Goal: Find specific page/section: Find specific page/section

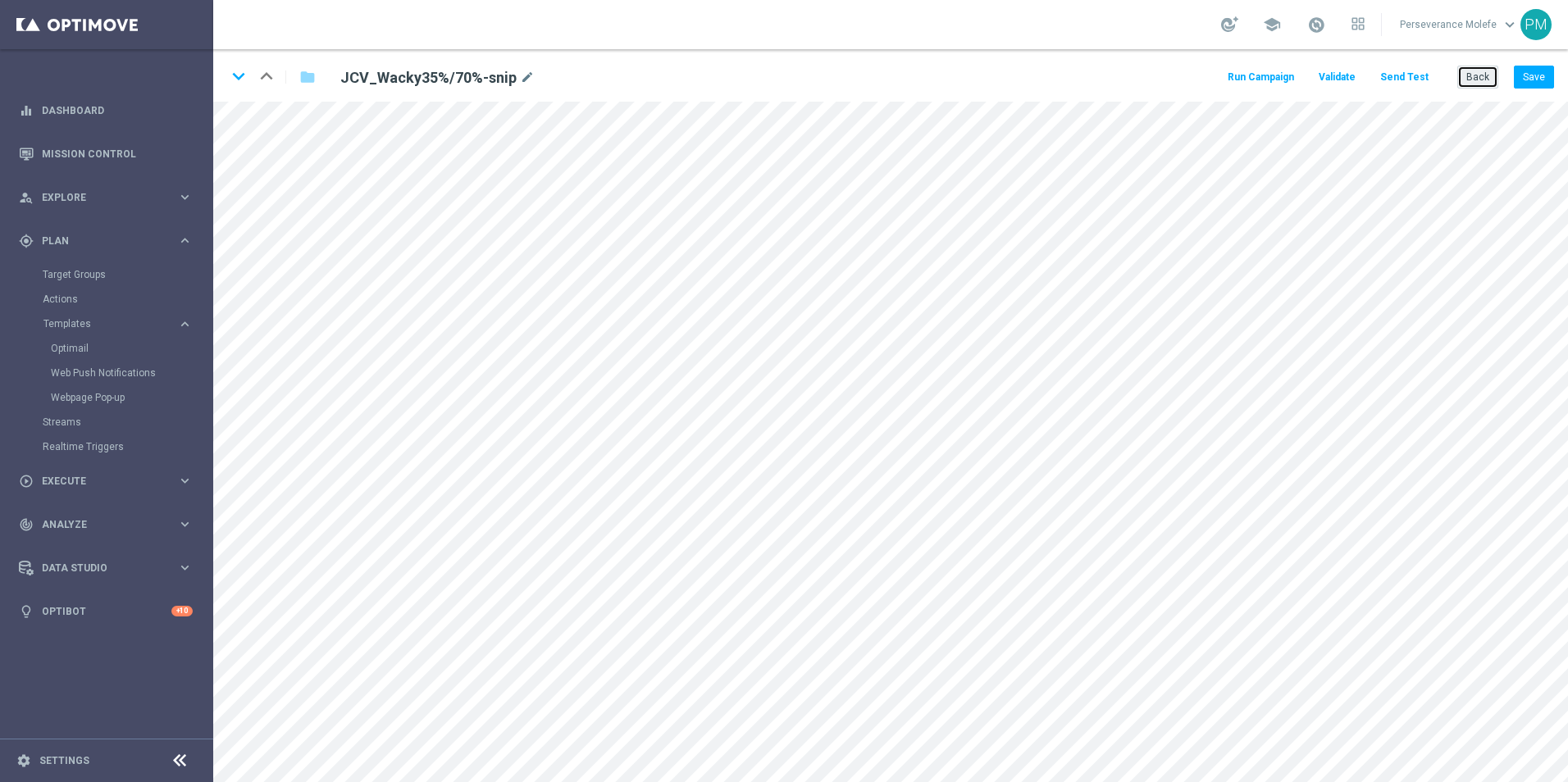
click at [1474, 78] on button "Back" at bounding box center [1477, 77] width 41 height 23
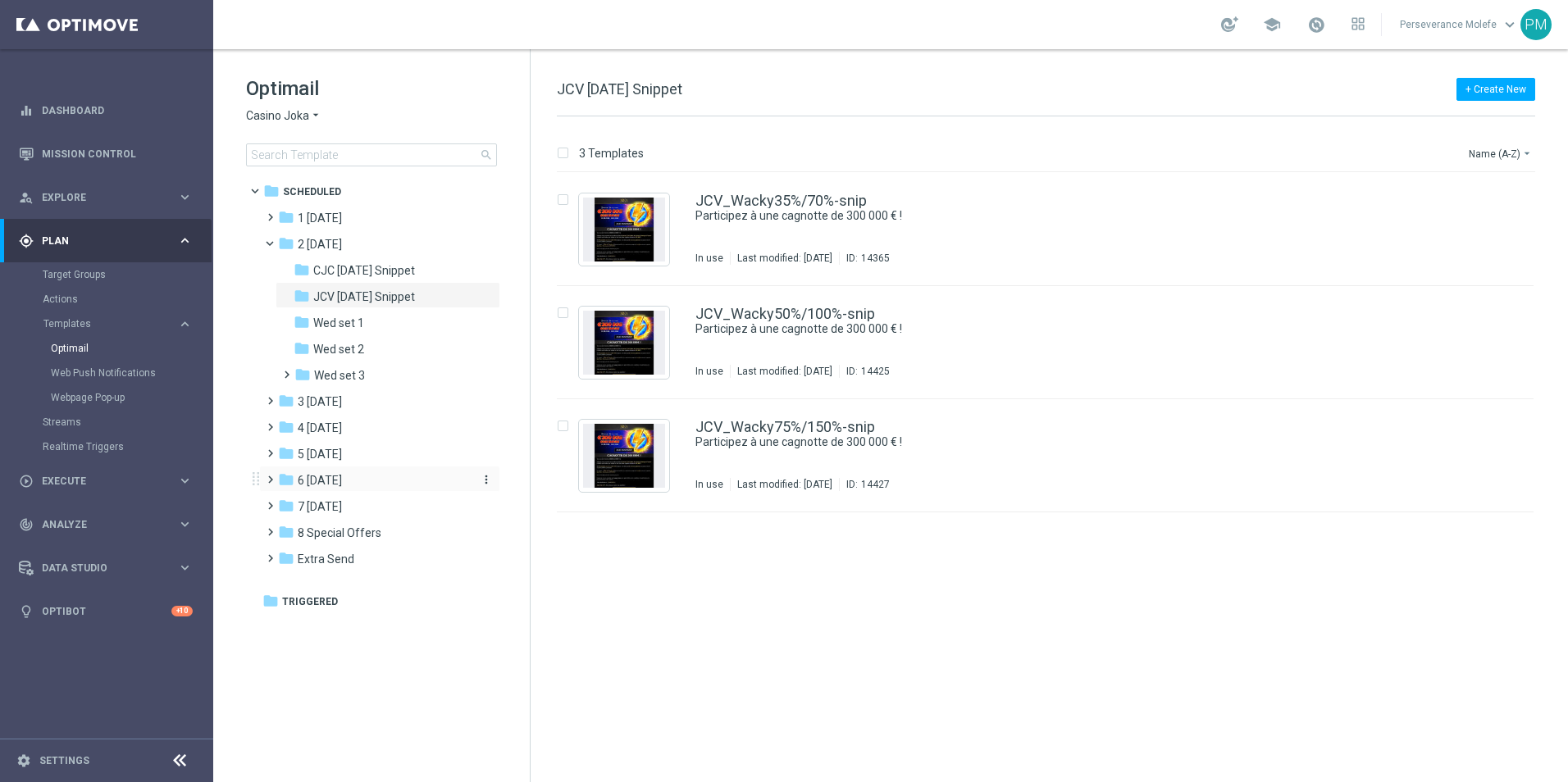
click at [334, 484] on span "6 [DATE]" at bounding box center [320, 480] width 45 height 15
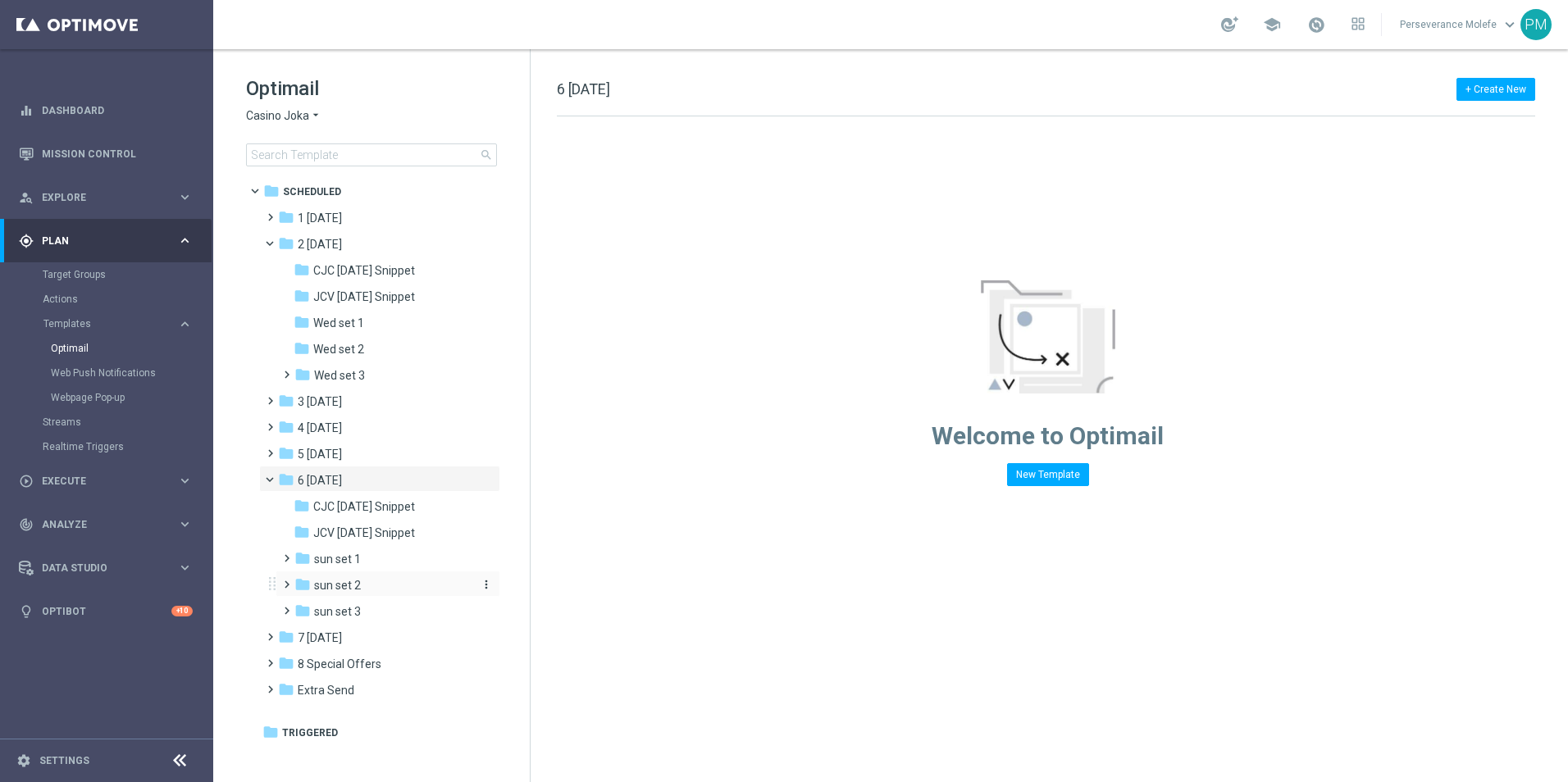
click at [357, 590] on span "sun set 2" at bounding box center [338, 585] width 47 height 15
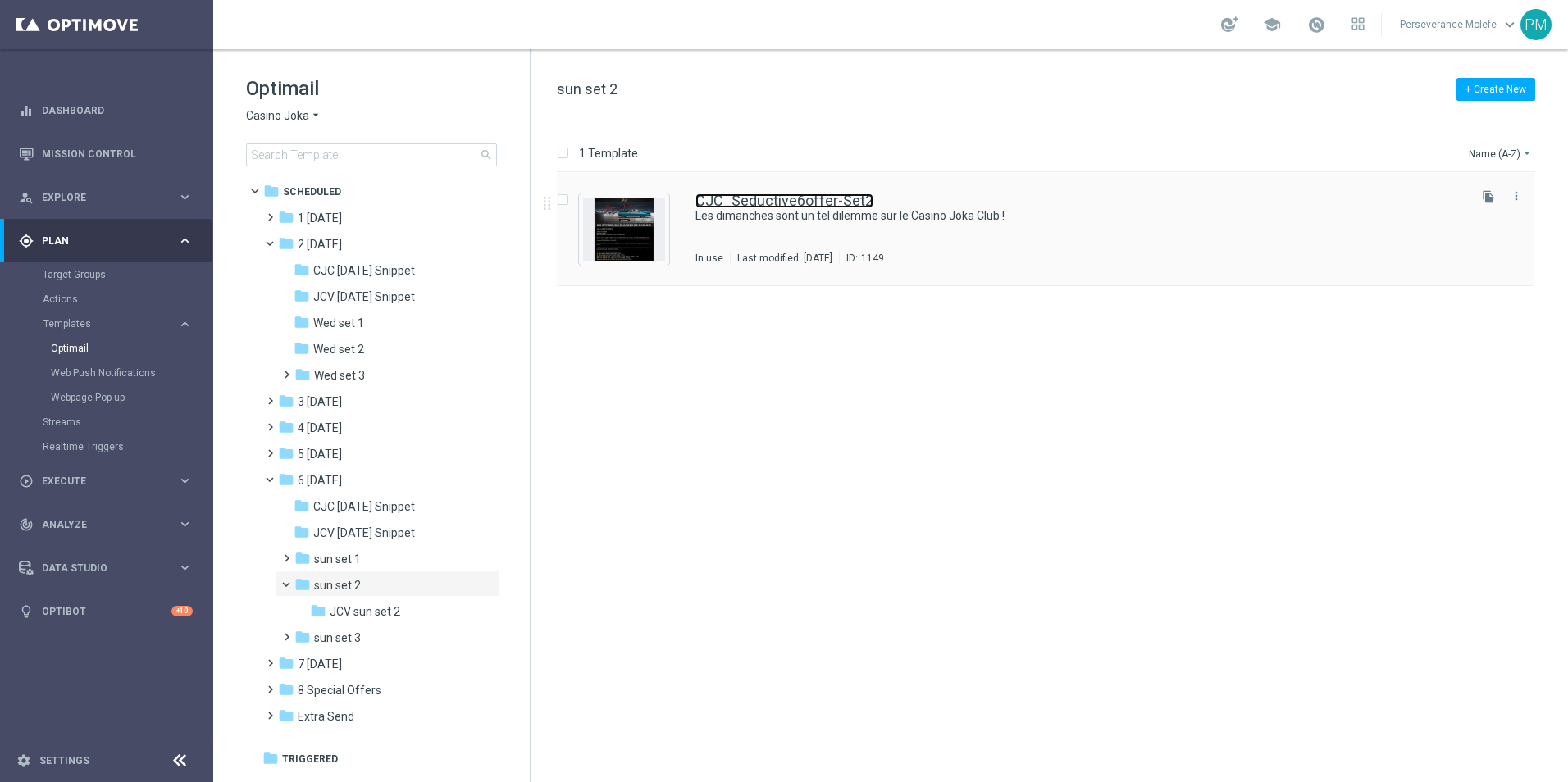
click at [819, 196] on link "CJC_Seductive6offer-Set2" at bounding box center [784, 200] width 178 height 15
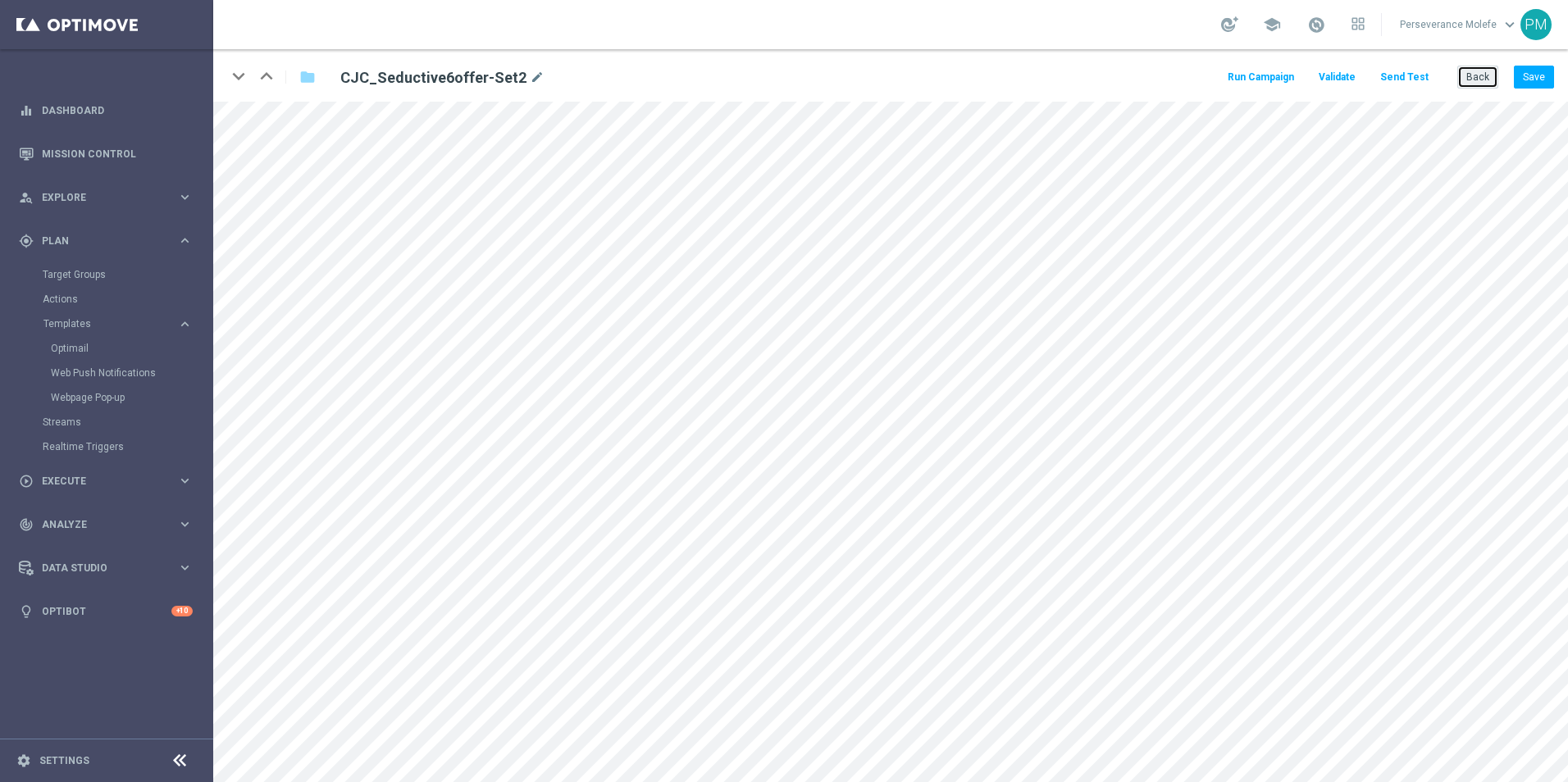
click at [1487, 82] on button "Back" at bounding box center [1477, 77] width 41 height 23
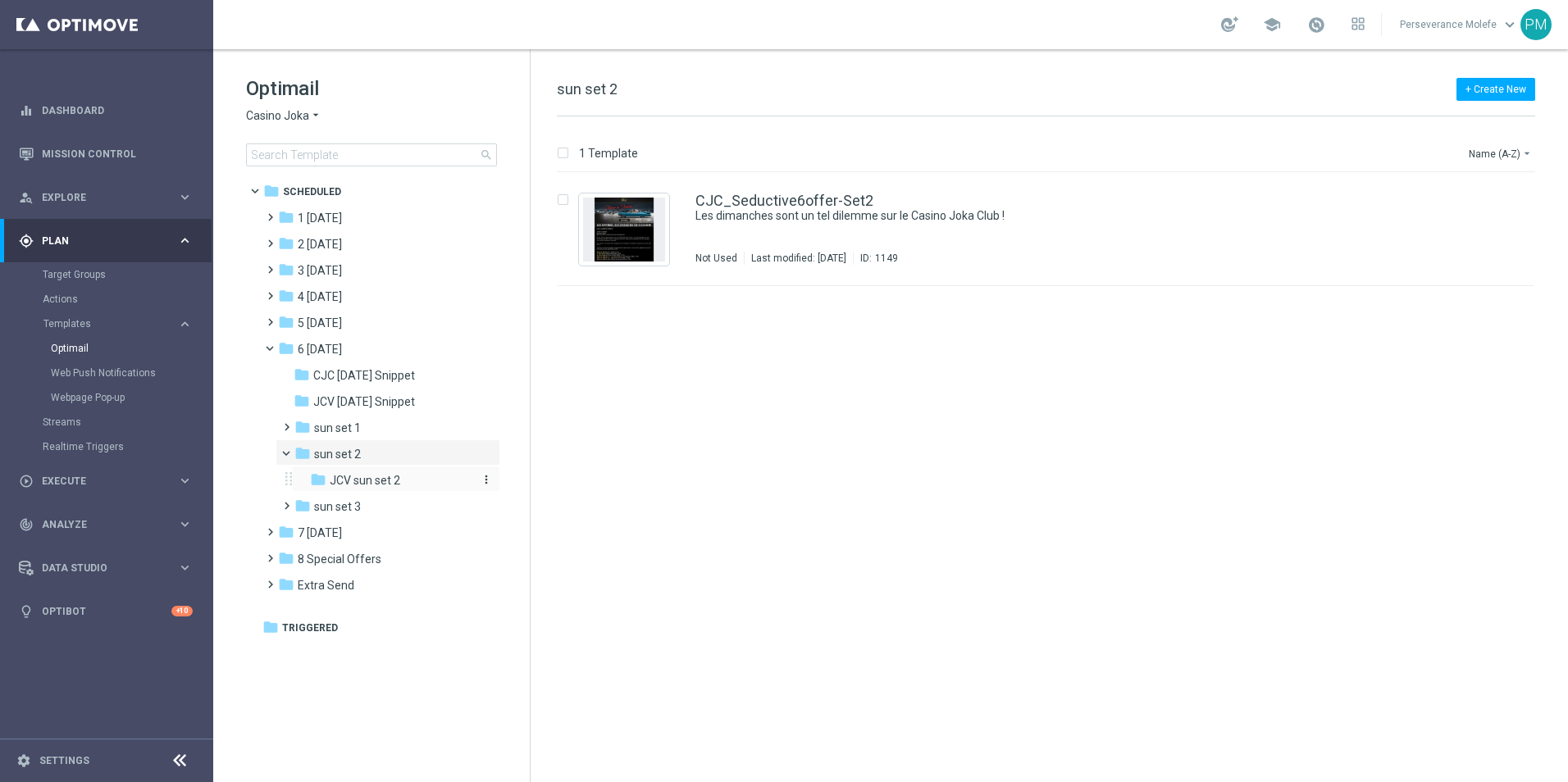
click at [355, 479] on span "JCV sun set 2" at bounding box center [364, 480] width 70 height 15
click at [857, 194] on link "JCV_Seductive6offer-Set2" at bounding box center [783, 200] width 177 height 15
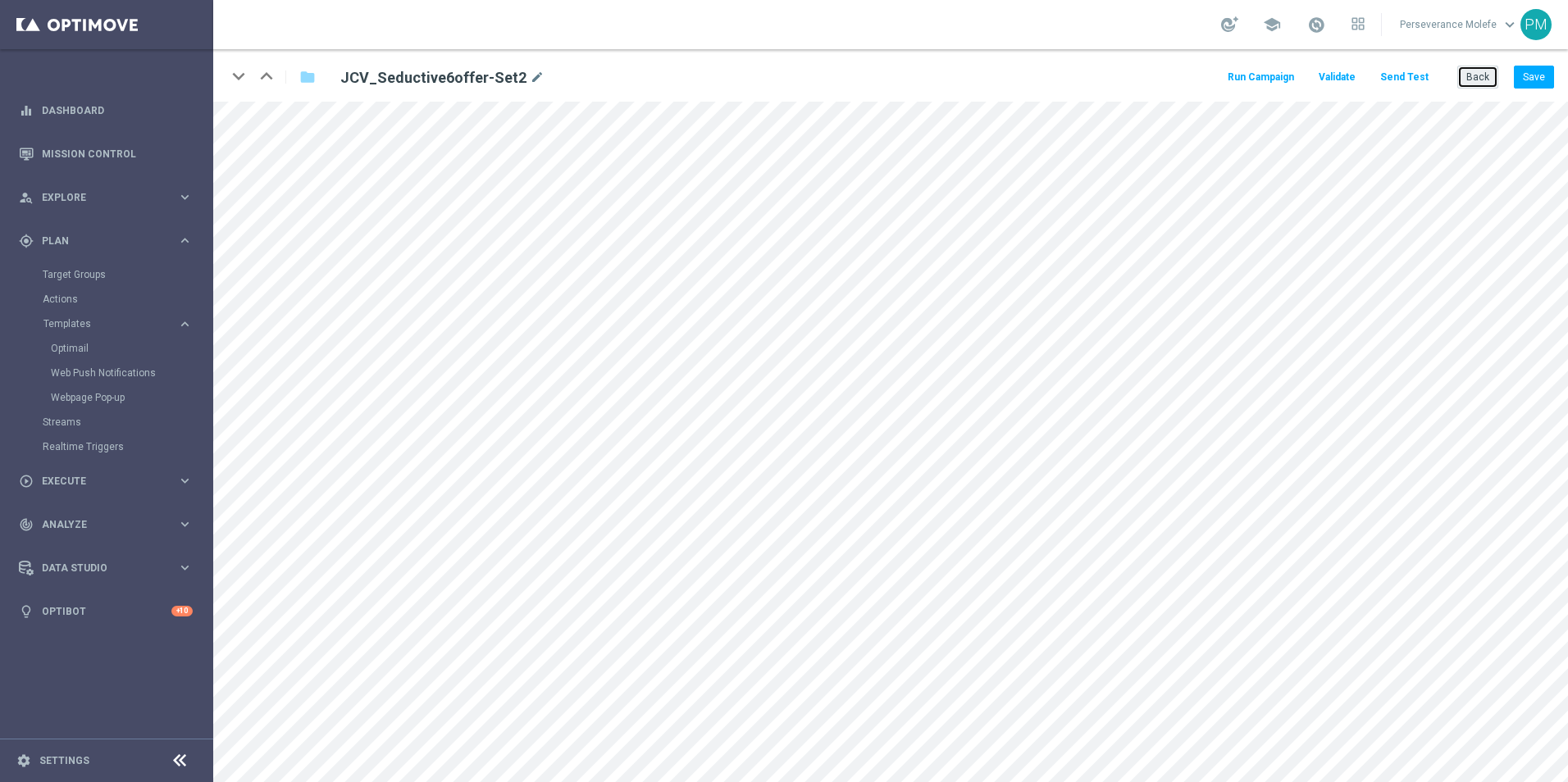
click at [1485, 74] on button "Back" at bounding box center [1477, 77] width 41 height 23
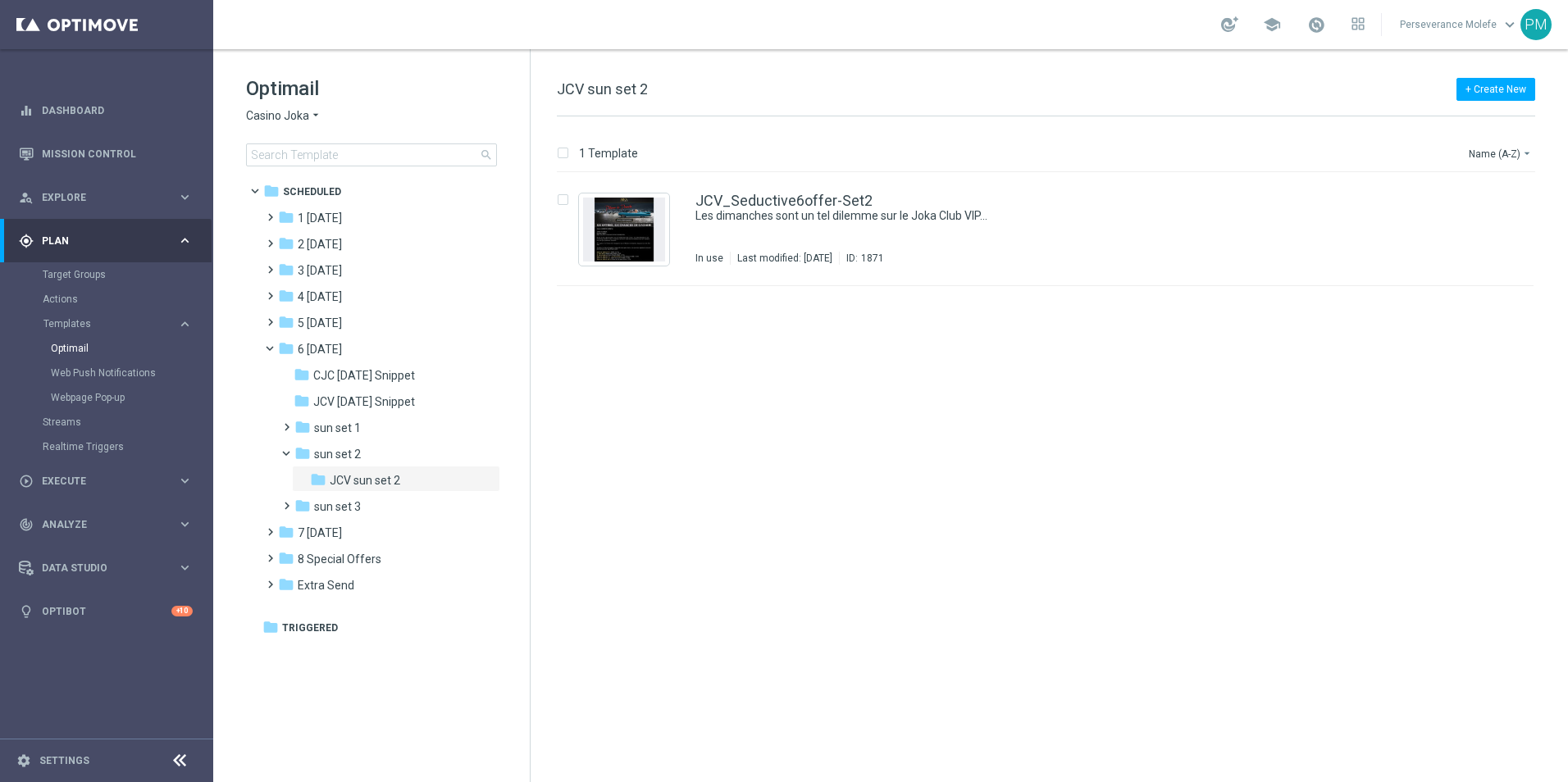
click at [323, 111] on div "Casino Joka arrow_drop_down × Casino Joka" at bounding box center [371, 115] width 251 height 16
click at [314, 117] on icon "arrow_drop_down" at bounding box center [316, 115] width 13 height 16
click at [325, 255] on div "Le Roi [PERSON_NAME]" at bounding box center [308, 252] width 123 height 20
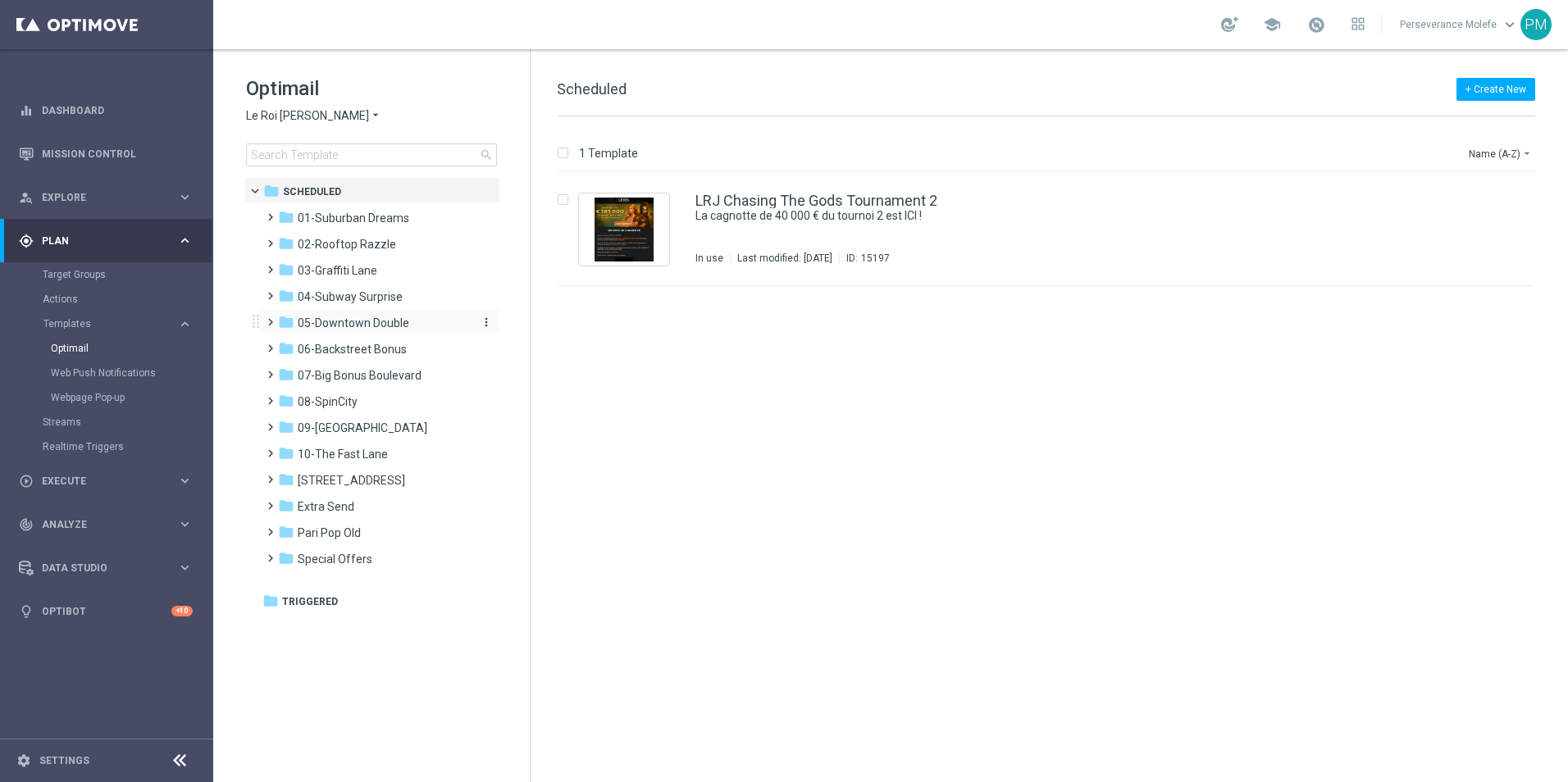
click at [379, 324] on span "05-Downtown Double" at bounding box center [353, 323] width 111 height 15
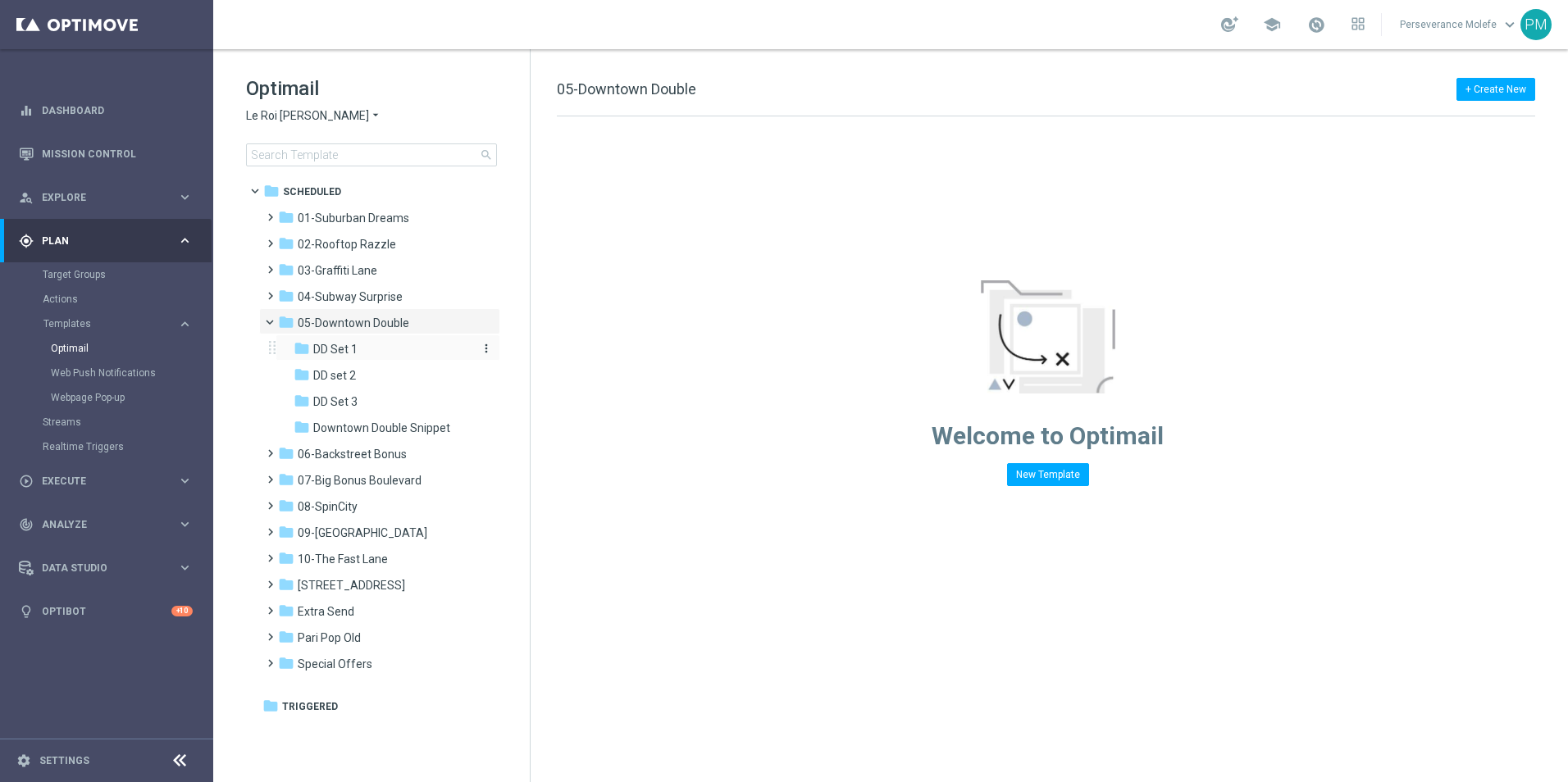
click at [387, 343] on div "folder DD Set 1" at bounding box center [381, 349] width 175 height 19
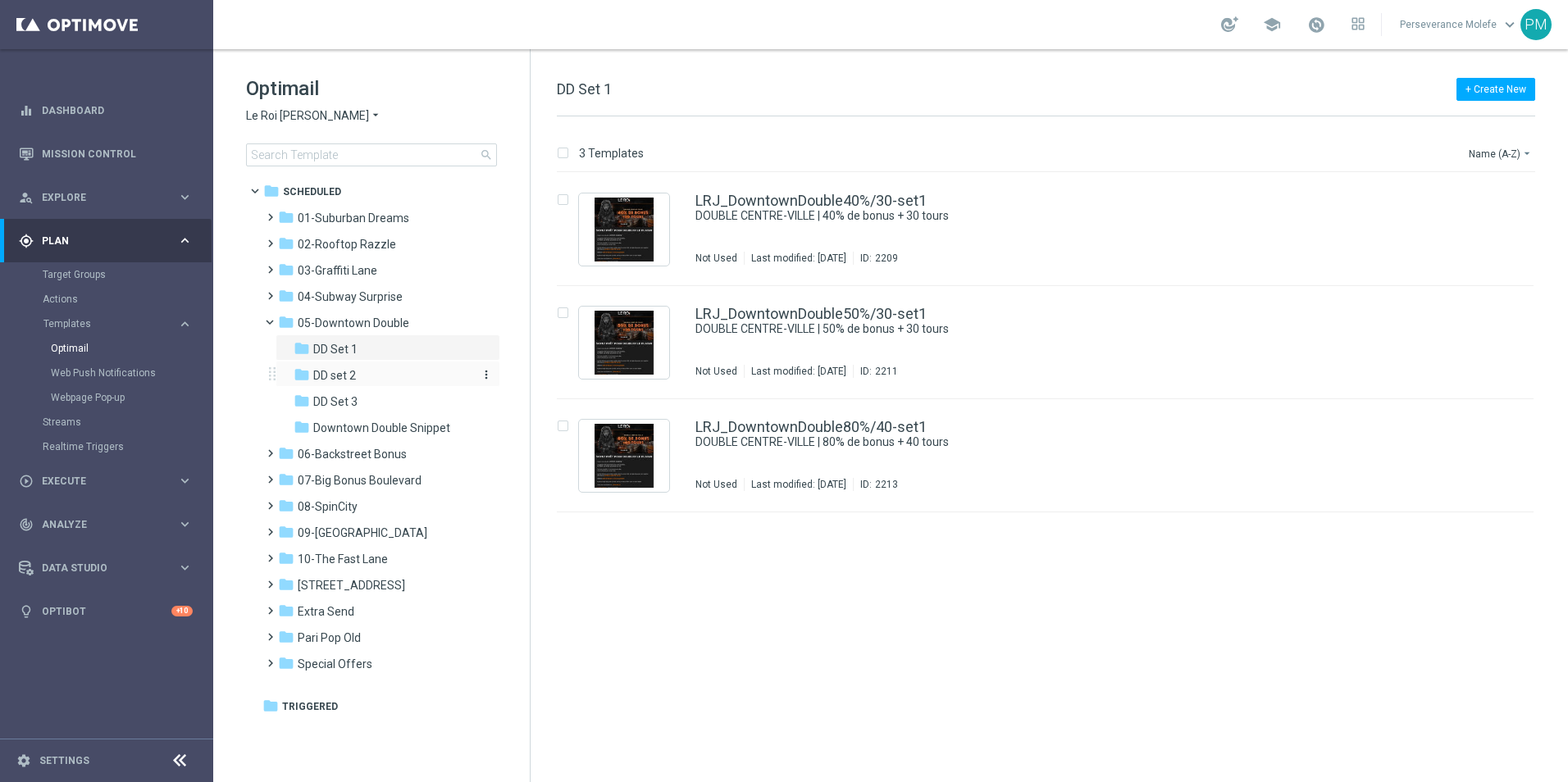
click at [385, 374] on div "folder DD set 2" at bounding box center [381, 375] width 175 height 19
click at [388, 360] on div "folder DD Set 1 more_vert" at bounding box center [388, 347] width 224 height 26
click at [392, 353] on div "folder DD Set 1" at bounding box center [381, 349] width 175 height 19
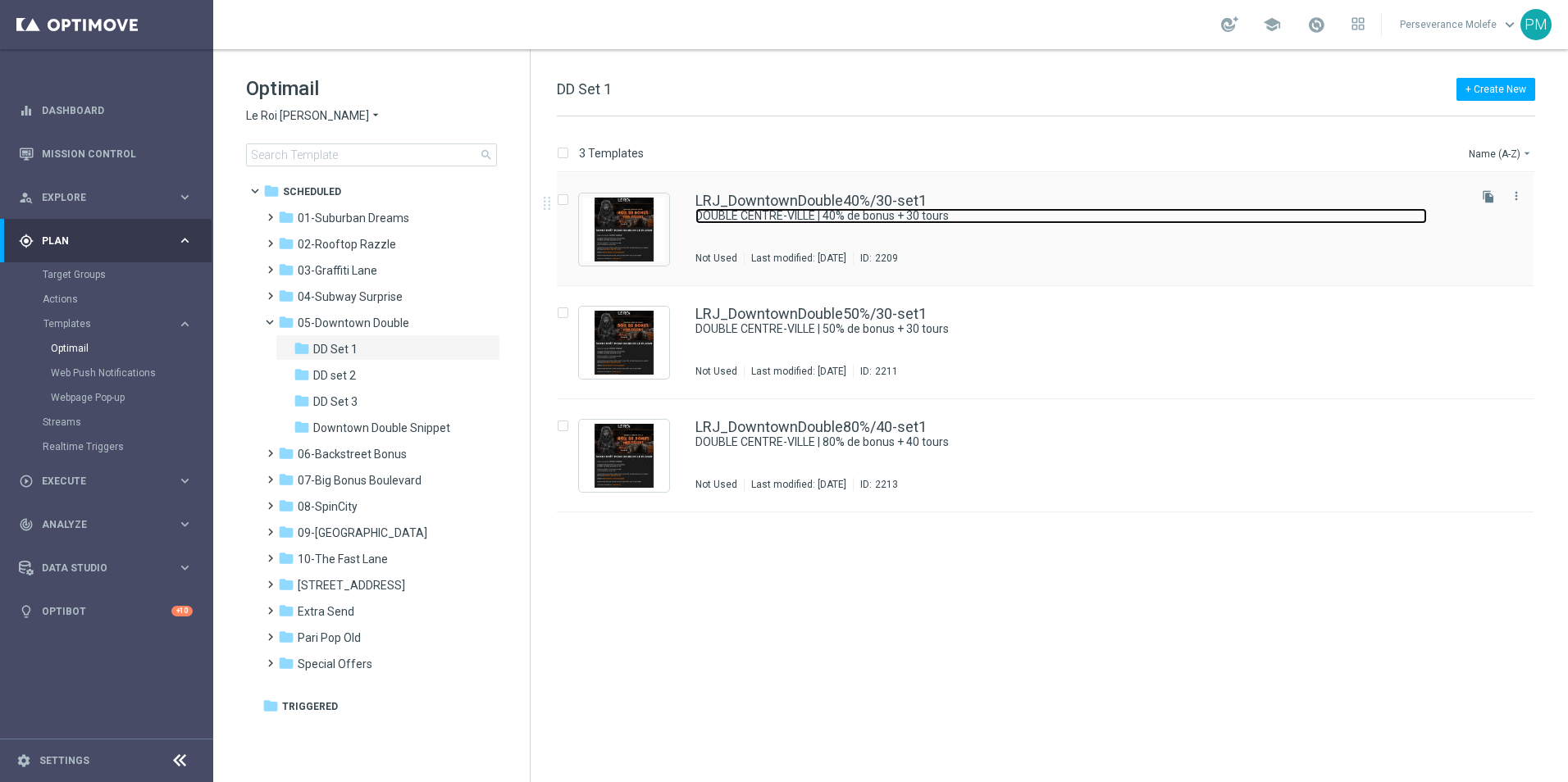
click at [770, 213] on link "DOUBLE CENTRE-VILLE | 40% de bonus + 30 tours" at bounding box center [1060, 215] width 731 height 16
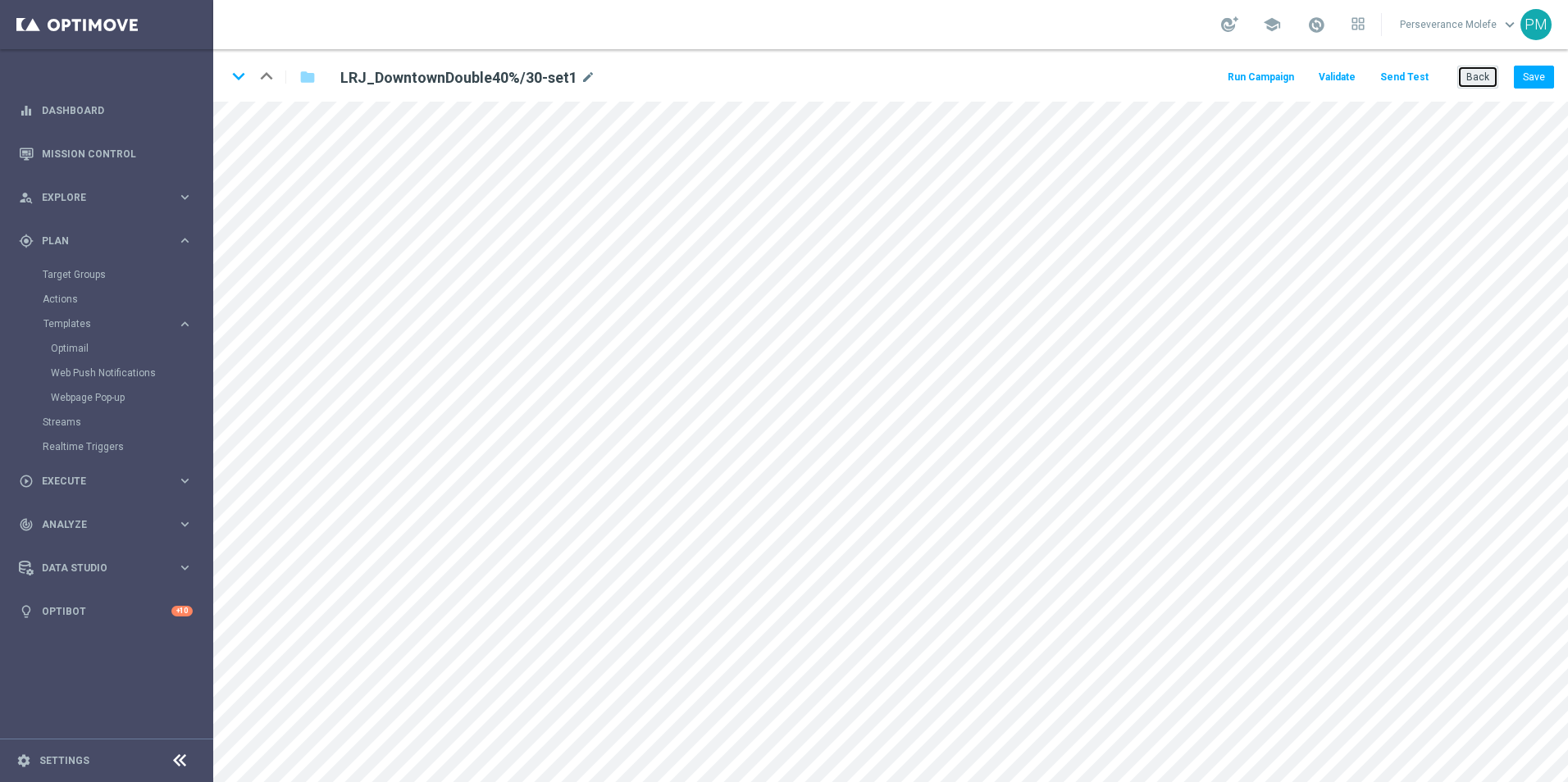
click at [1467, 78] on button "Back" at bounding box center [1477, 77] width 41 height 23
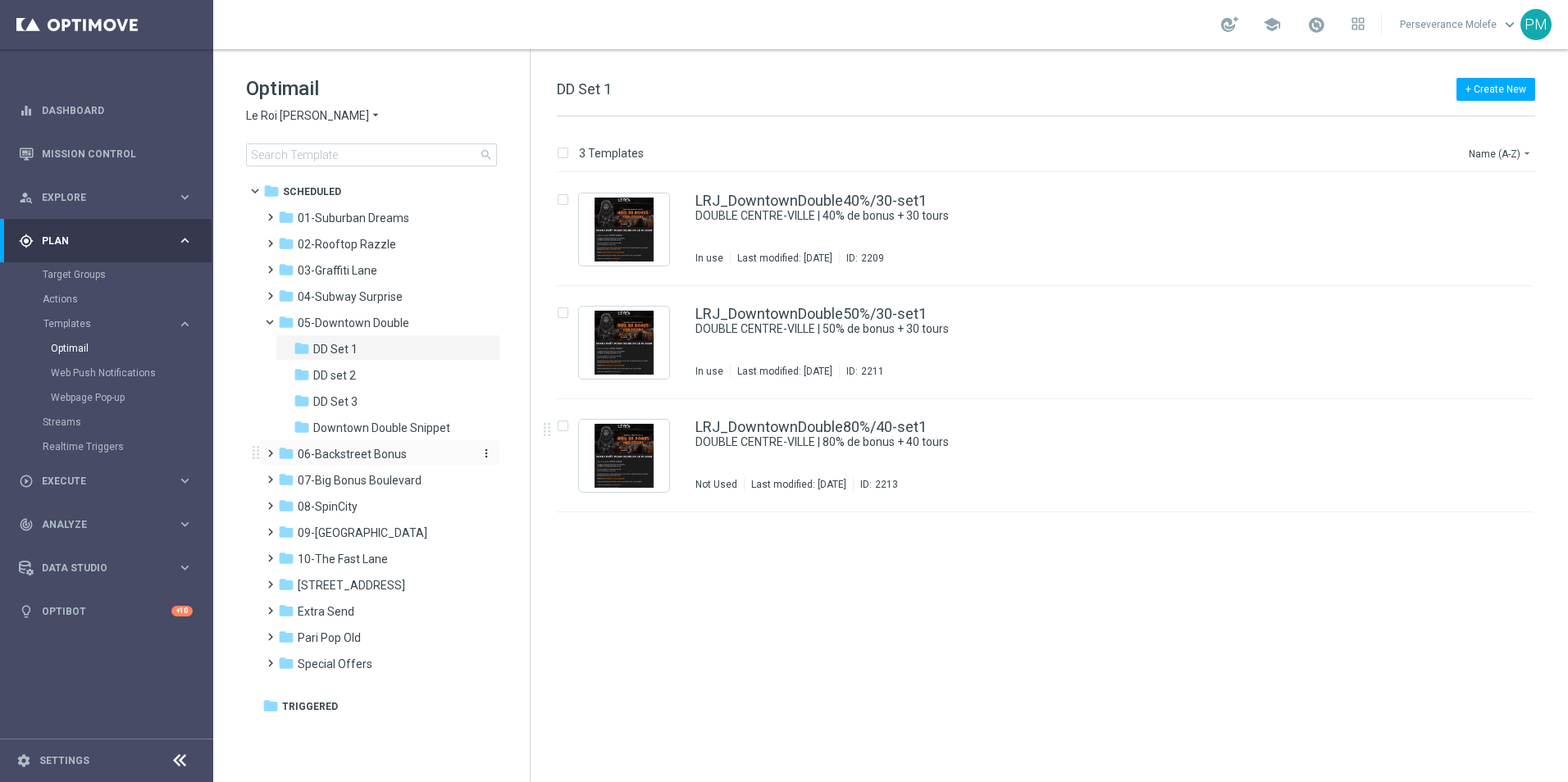
click at [410, 458] on div "folder 06-Backstreet Bonus" at bounding box center [372, 454] width 189 height 19
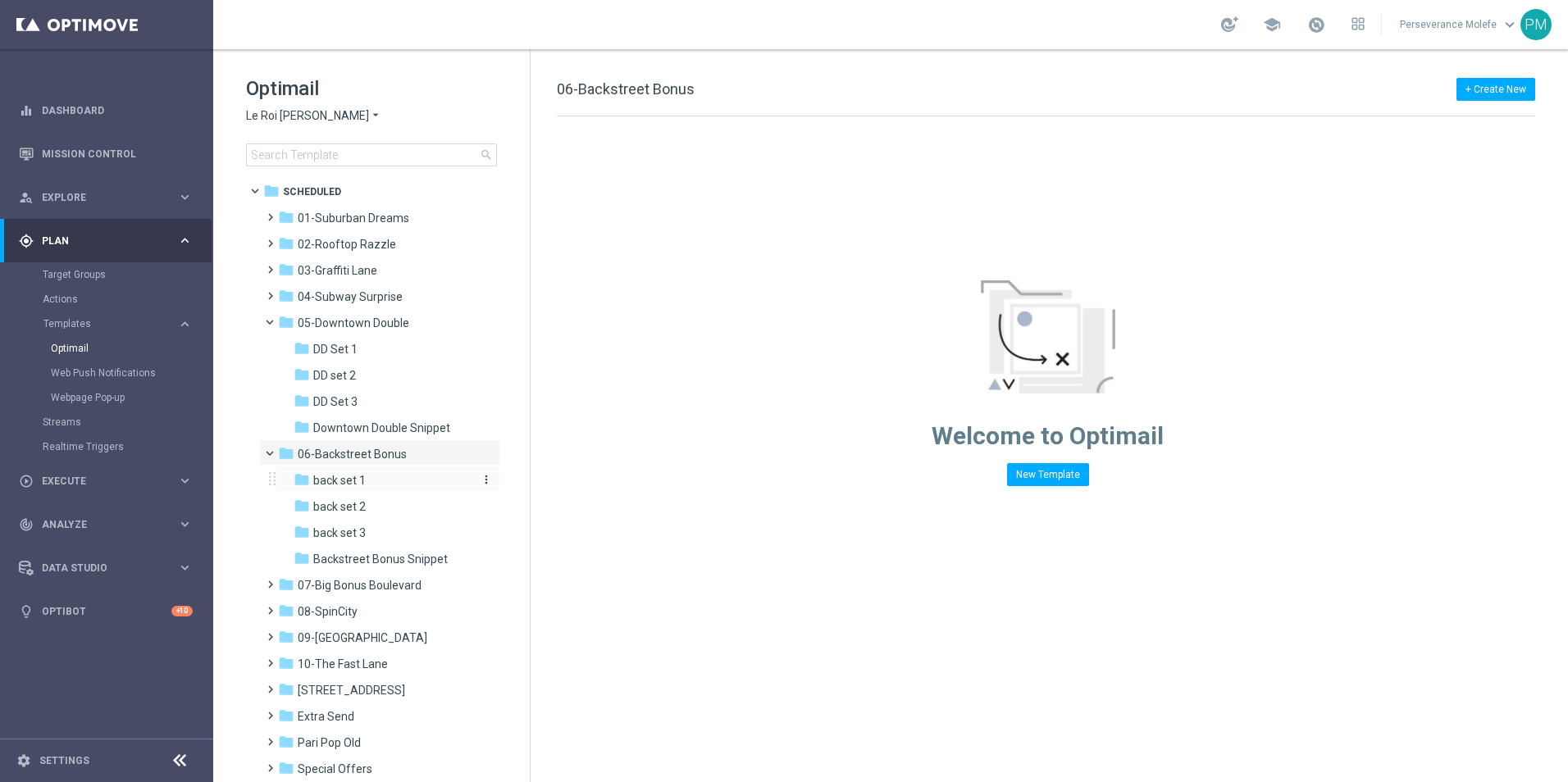
click at [409, 478] on div "folder back set 1" at bounding box center [381, 480] width 175 height 19
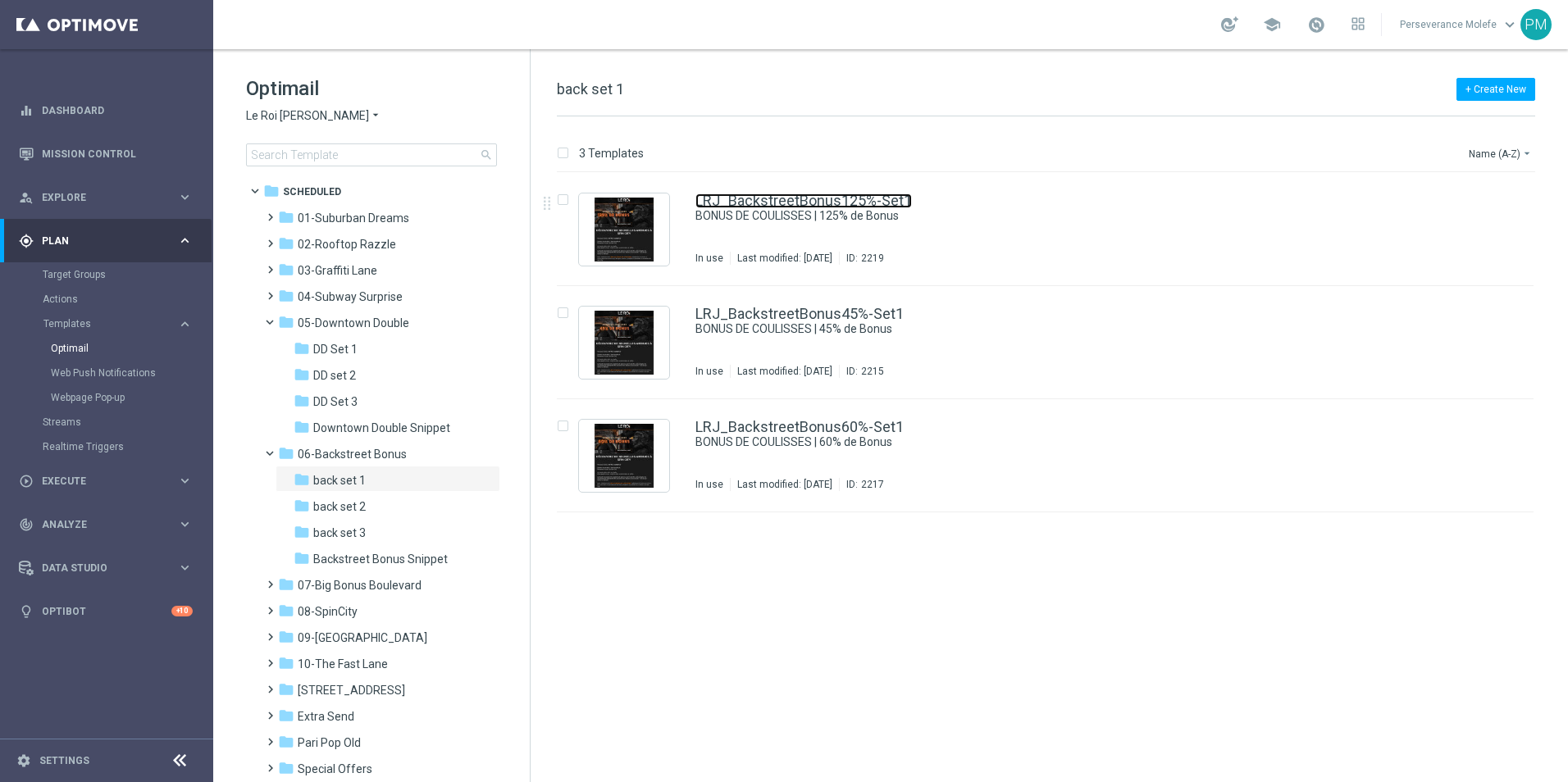
click at [789, 202] on link "LRJ_BackstreetBonus125%-Set1" at bounding box center [803, 200] width 216 height 15
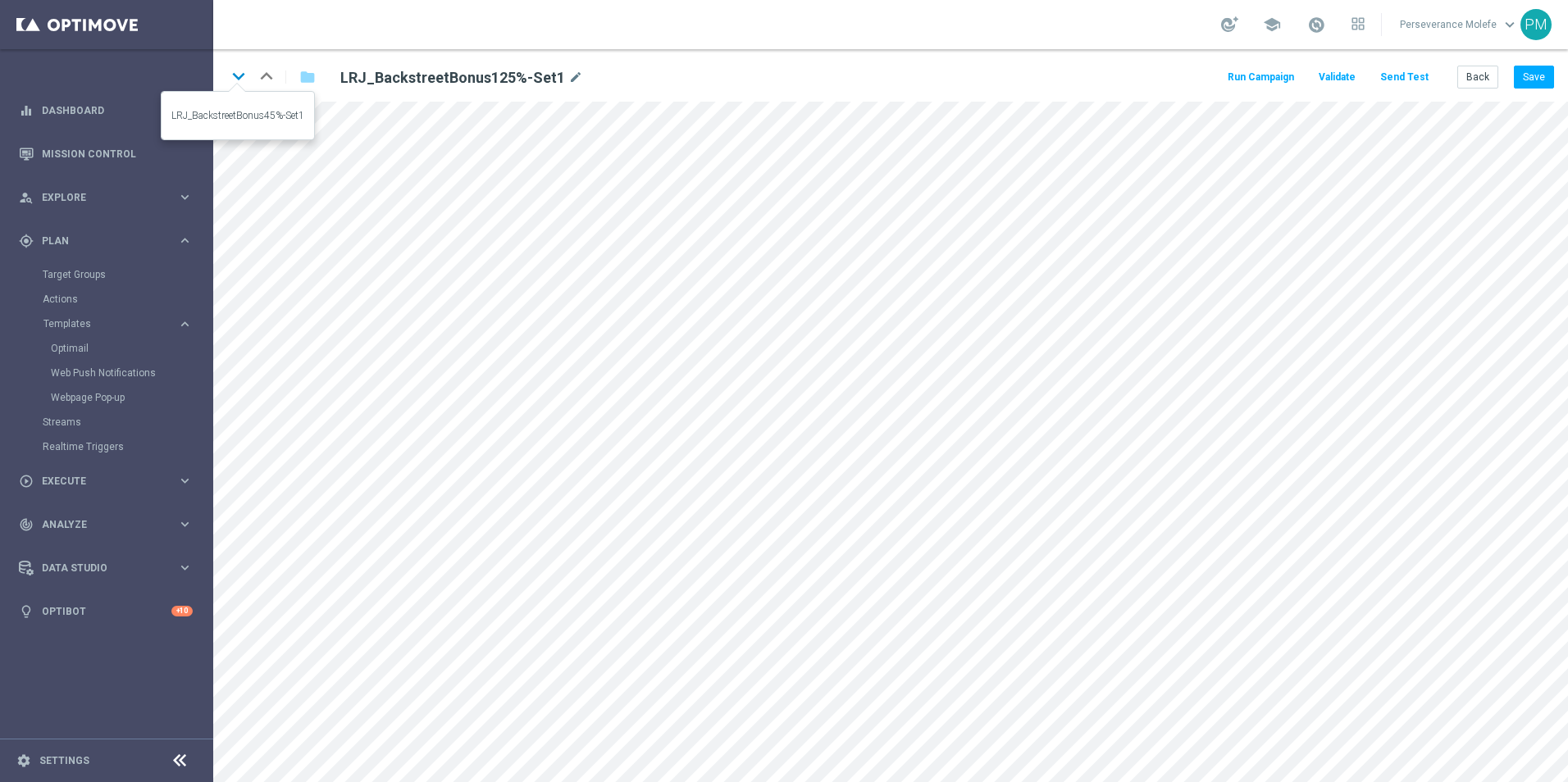
click at [236, 79] on icon "keyboard_arrow_down" at bounding box center [239, 76] width 25 height 25
drag, startPoint x: 240, startPoint y: 75, endPoint x: 233, endPoint y: 95, distance: 21.2
click at [239, 80] on icon "keyboard_arrow_down" at bounding box center [239, 76] width 25 height 25
click at [1463, 79] on button "Back" at bounding box center [1477, 77] width 41 height 23
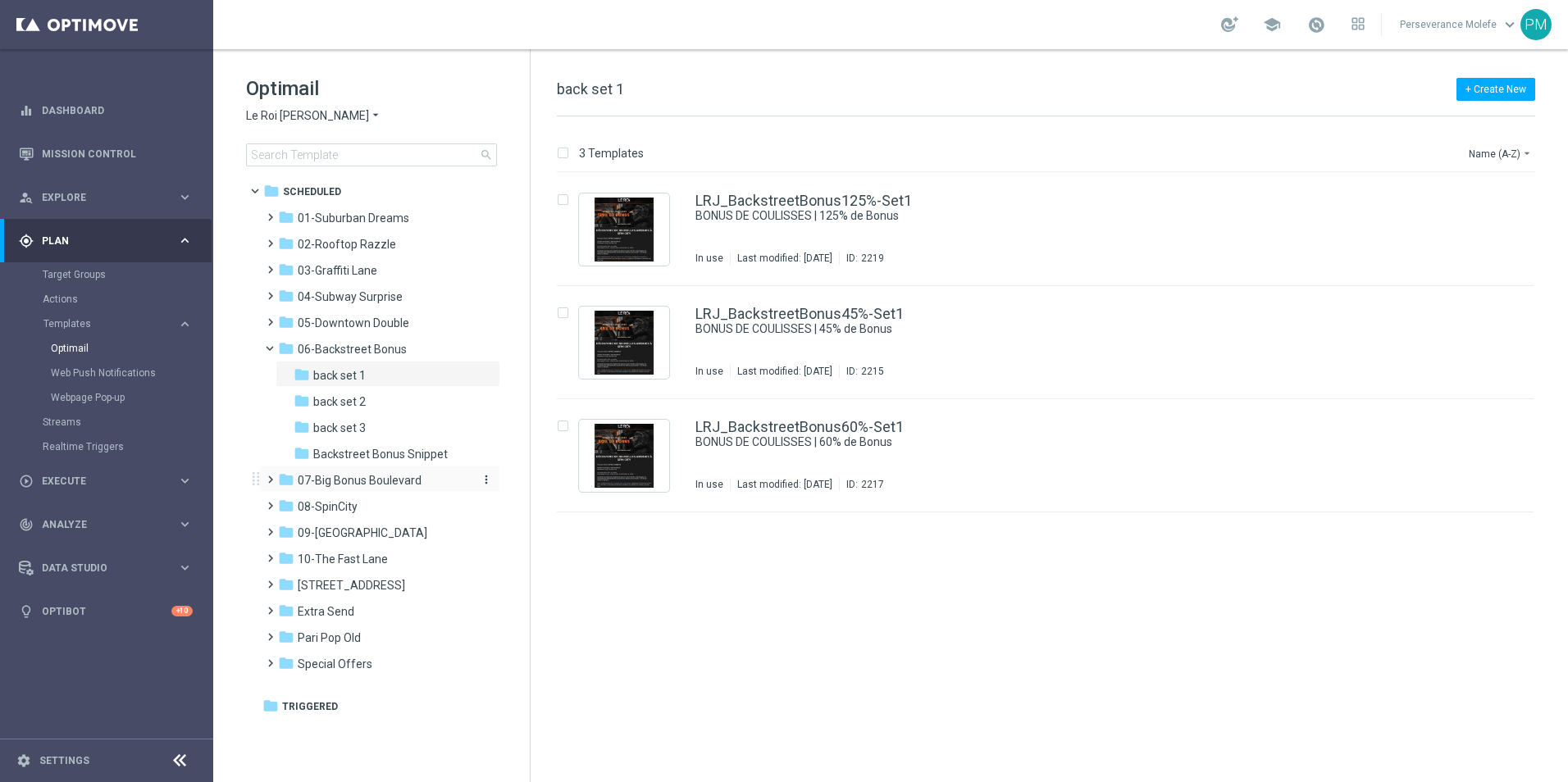
click at [358, 473] on span "07-Big Bonus Boulevard" at bounding box center [360, 480] width 124 height 15
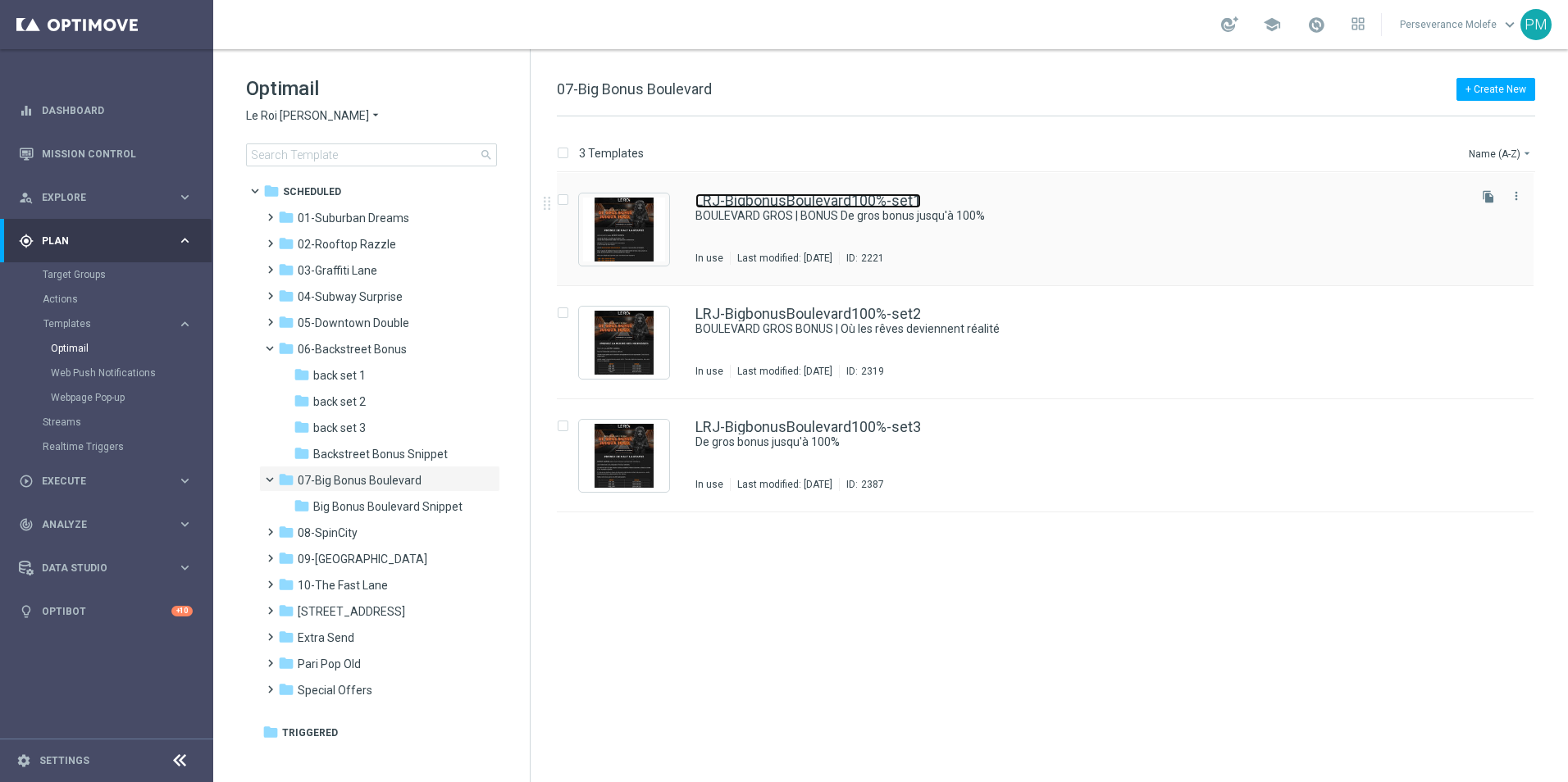
click at [852, 207] on link "LRJ-BigbonusBoulevard100%-set1" at bounding box center [807, 200] width 225 height 15
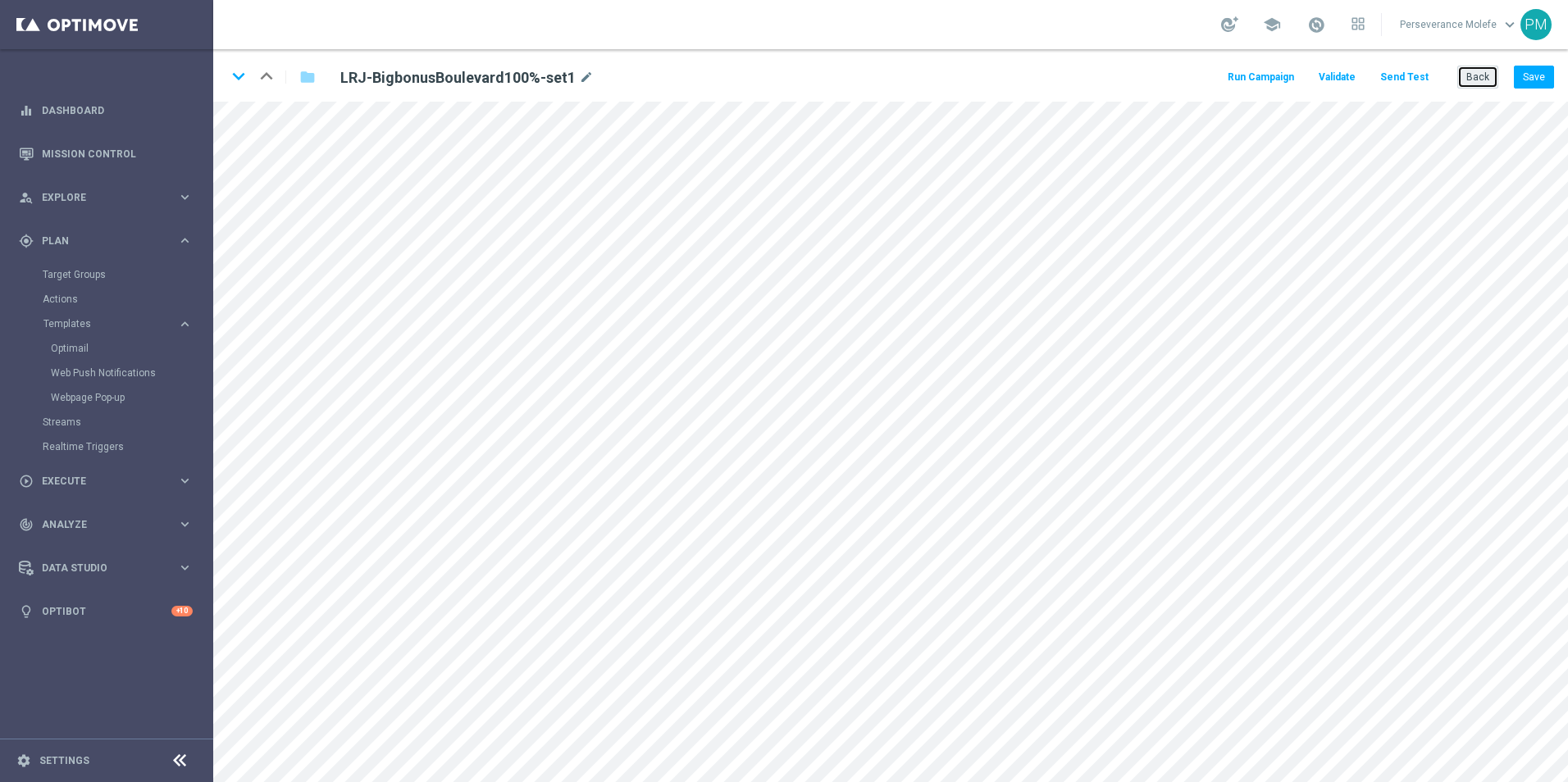
click at [1488, 74] on button "Back" at bounding box center [1477, 77] width 41 height 23
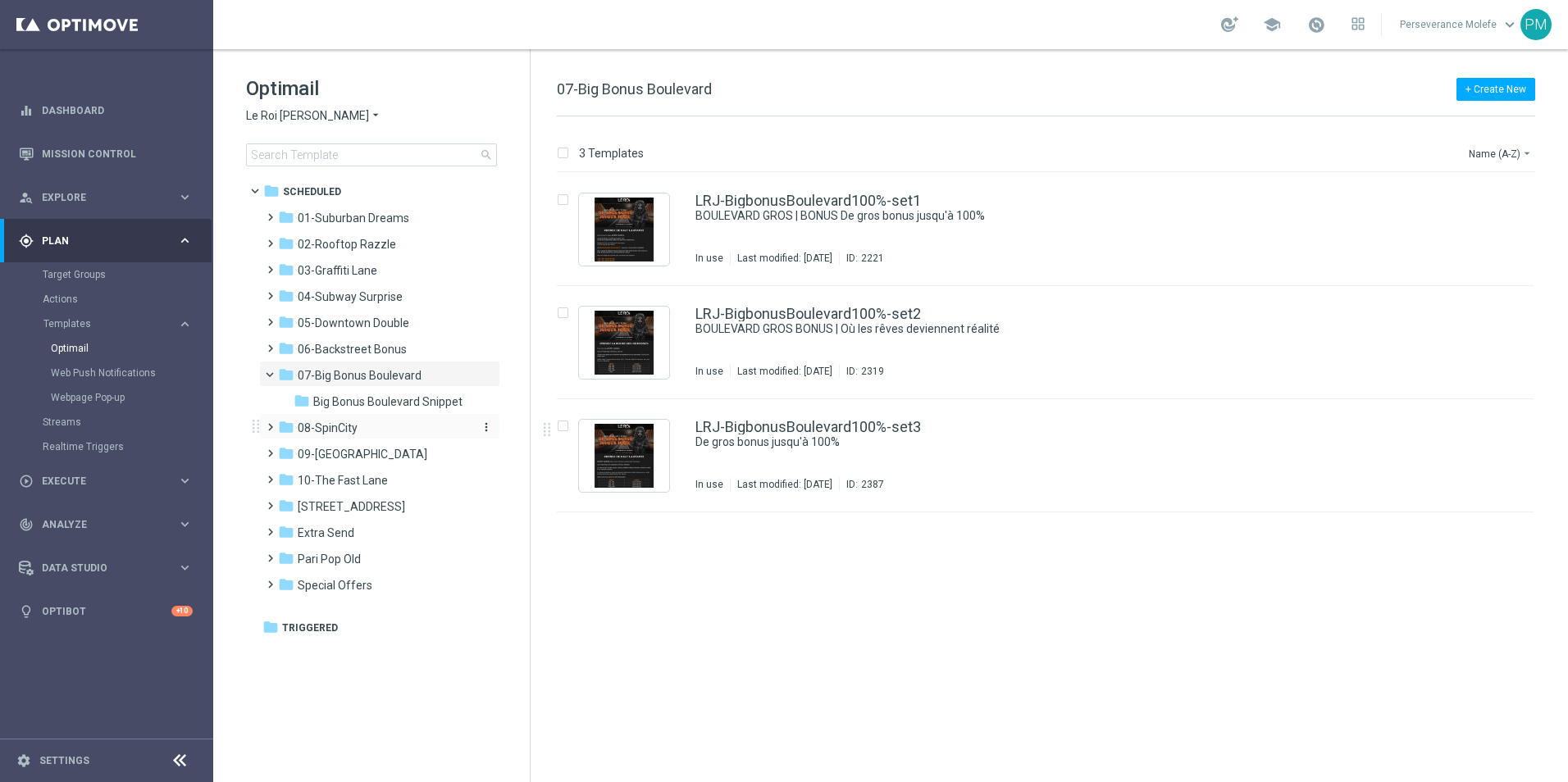
click at [324, 422] on span "08-SpinCity" at bounding box center [328, 428] width 60 height 15
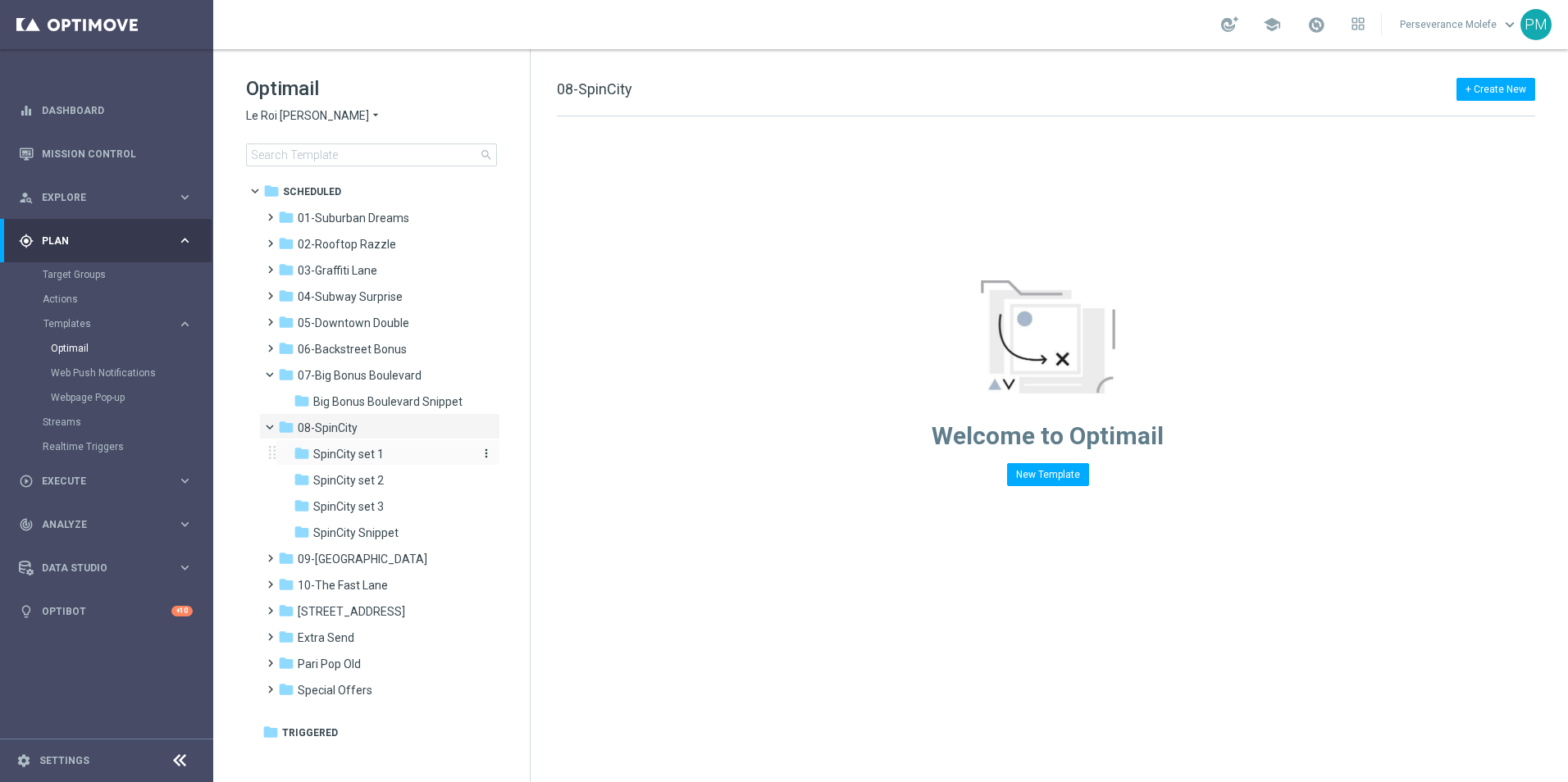
click at [368, 447] on span "SpinCity set 1" at bounding box center [348, 454] width 70 height 15
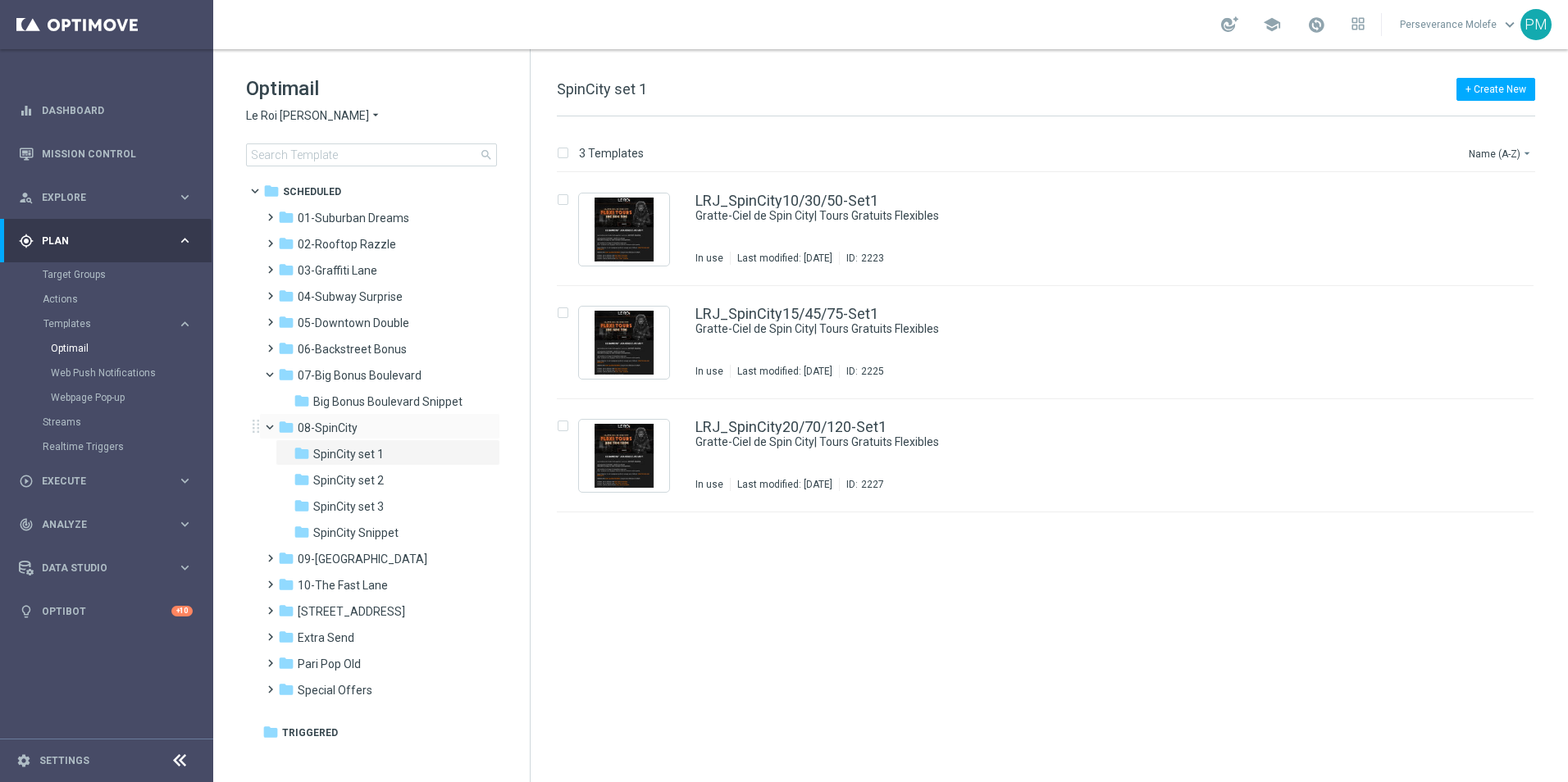
click at [274, 426] on span at bounding box center [277, 423] width 7 height 7
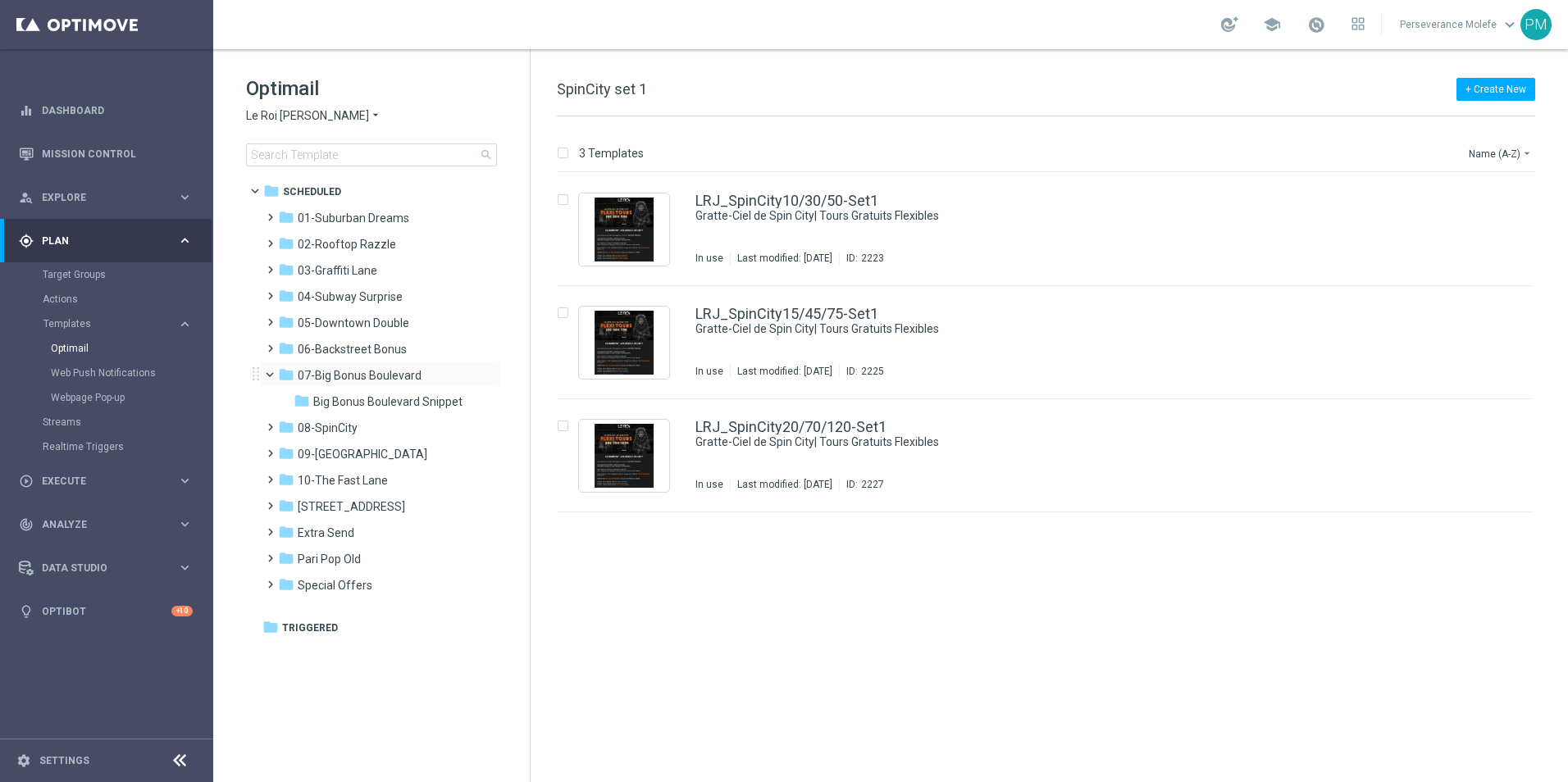
click at [274, 375] on span at bounding box center [277, 370] width 7 height 7
